Goal: Check status: Check status

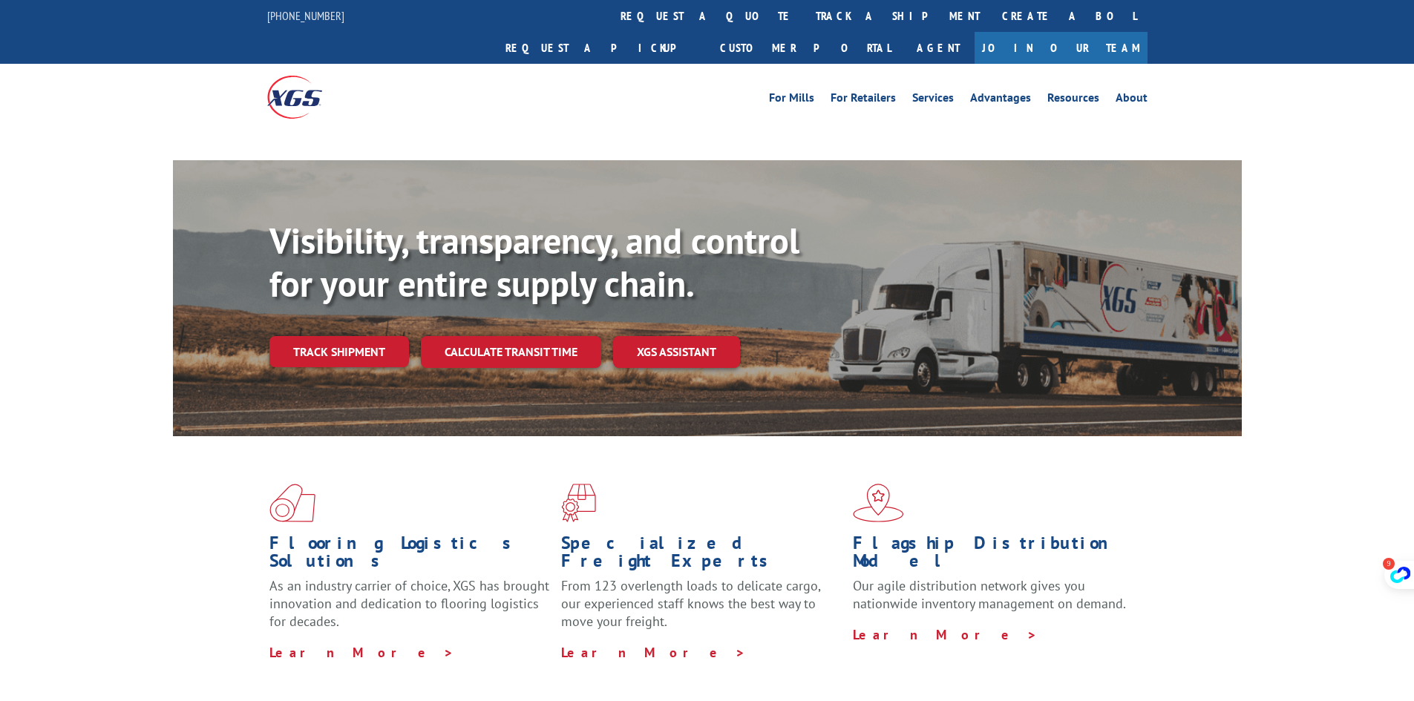
click at [394, 399] on div "Visibility, transparency, and control for your entire supply chain. Track shipm…" at bounding box center [755, 323] width 972 height 207
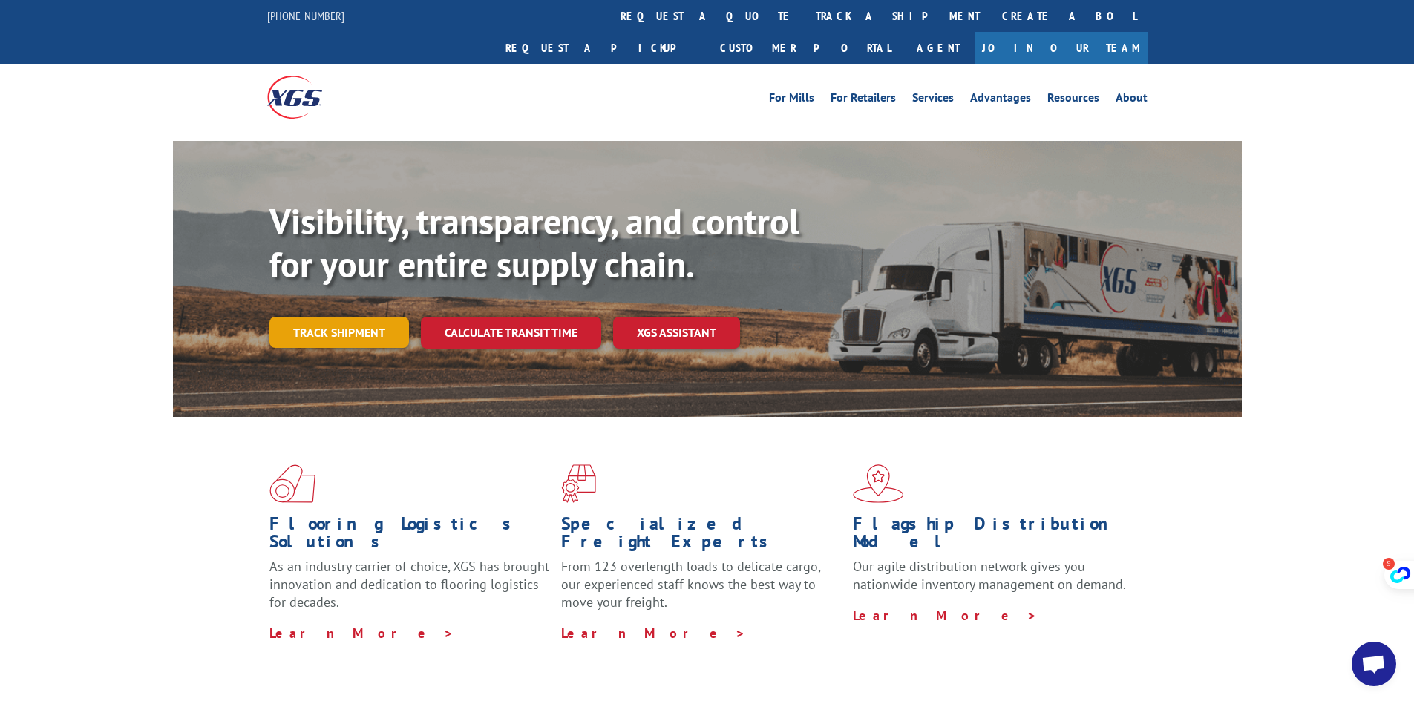
click at [364, 348] on link "Track shipment" at bounding box center [339, 332] width 140 height 31
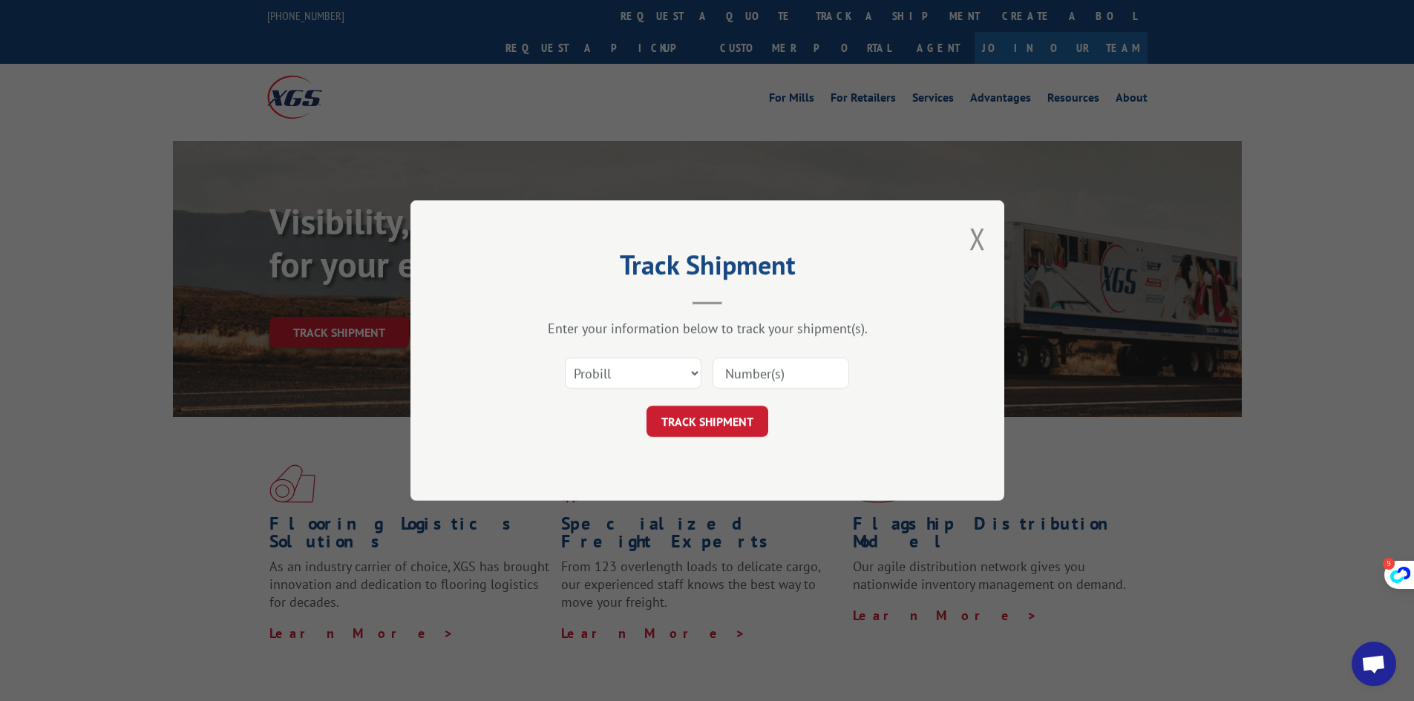
click at [789, 386] on input at bounding box center [780, 373] width 137 height 31
paste input "17409408"
type input "17409408"
drag, startPoint x: 735, startPoint y: 412, endPoint x: 784, endPoint y: 423, distance: 50.2
click at [735, 412] on button "TRACK SHIPMENT" at bounding box center [707, 421] width 122 height 31
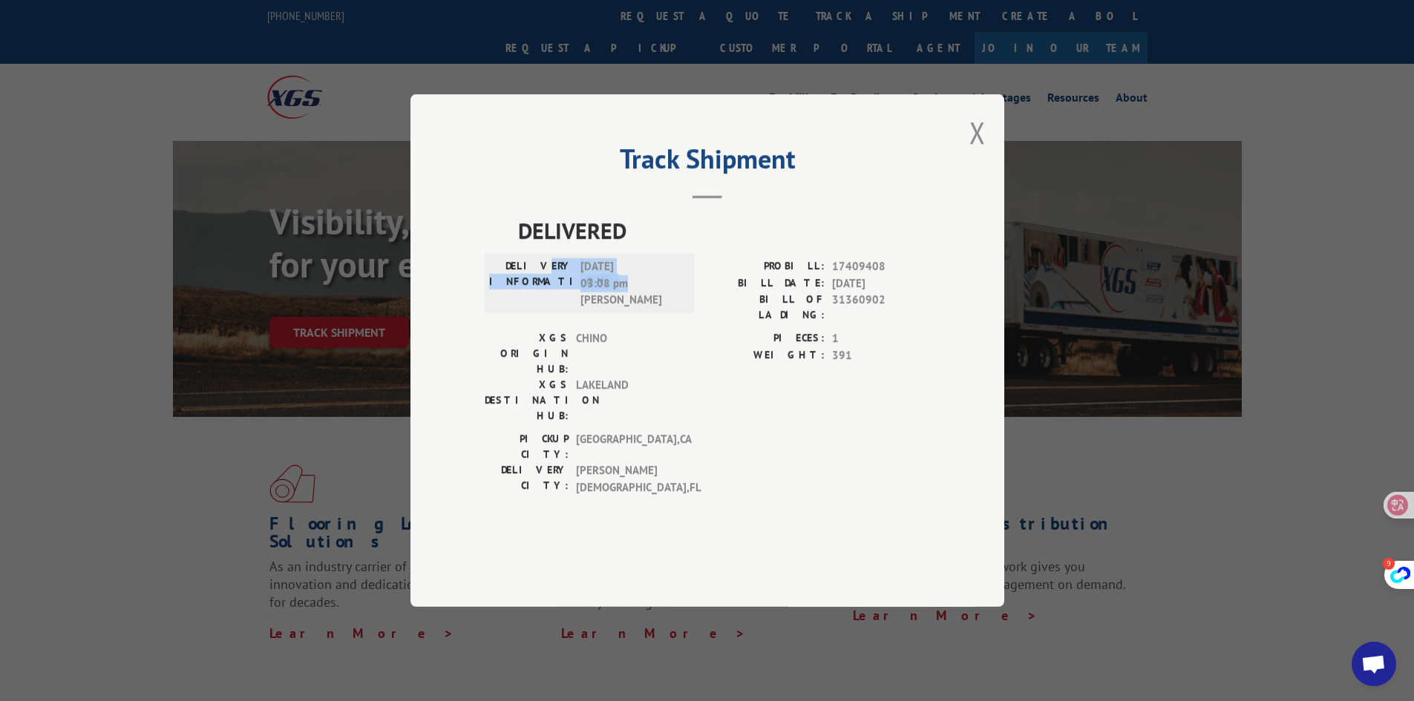
drag, startPoint x: 618, startPoint y: 313, endPoint x: 572, endPoint y: 293, distance: 50.2
click at [552, 293] on div "DELIVERY INFORMATION: [DATE] 03:08 pm [PERSON_NAME]" at bounding box center [589, 283] width 200 height 50
click at [628, 309] on div at bounding box center [628, 309] width 0 height 0
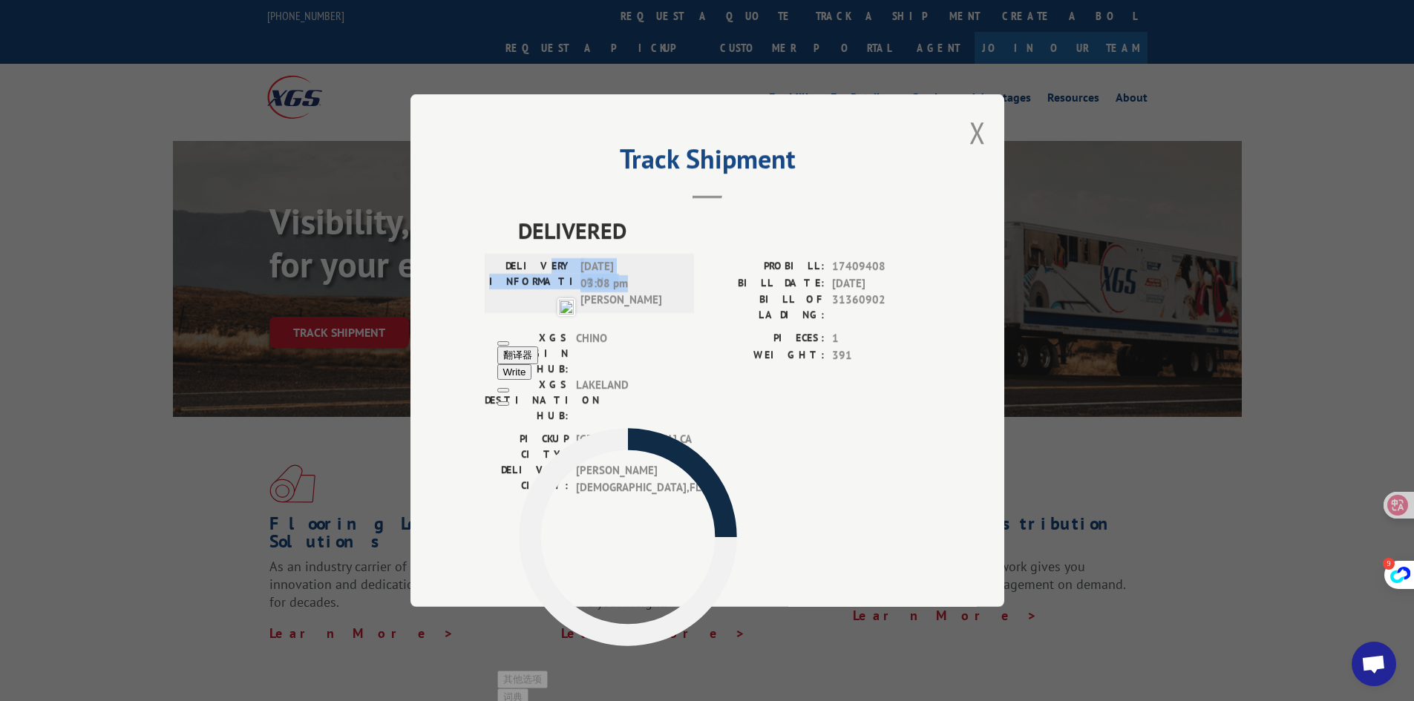
click at [626, 309] on span "[DATE] 03:08 pm [PERSON_NAME]" at bounding box center [630, 283] width 100 height 50
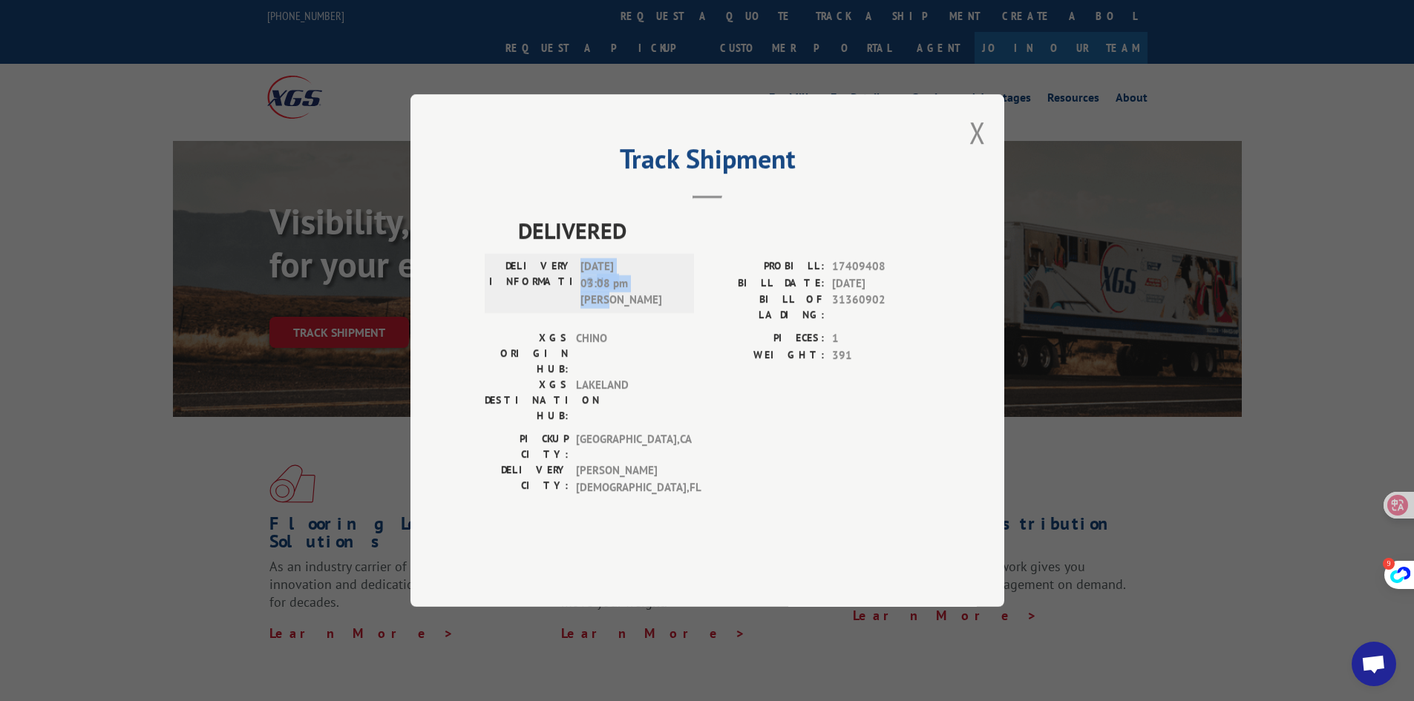
drag, startPoint x: 634, startPoint y: 321, endPoint x: 568, endPoint y: 304, distance: 68.2
click at [564, 304] on div "DELIVERY INFORMATION: [DATE] 03:08 pm [PERSON_NAME]" at bounding box center [589, 283] width 200 height 50
click at [683, 309] on div "DELIVERY INFORMATION: [DATE] 03:08 pm [PERSON_NAME]" at bounding box center [589, 283] width 200 height 50
